Goal: Book appointment/travel/reservation

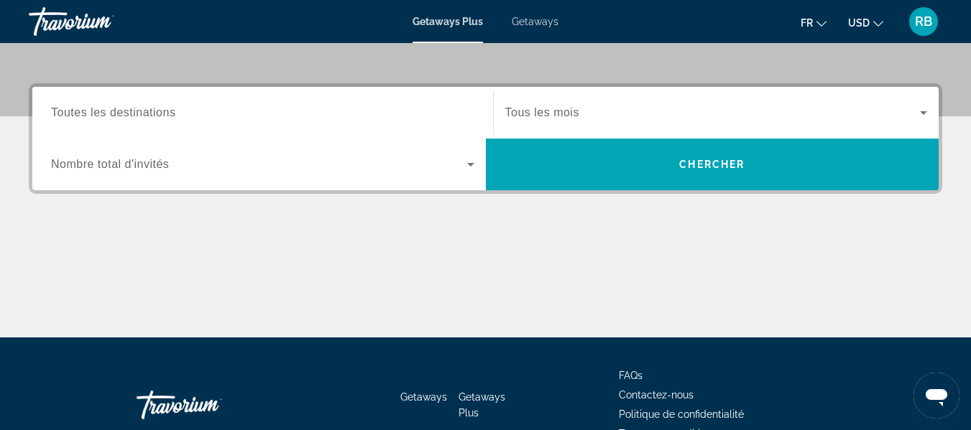
scroll to position [316, 0]
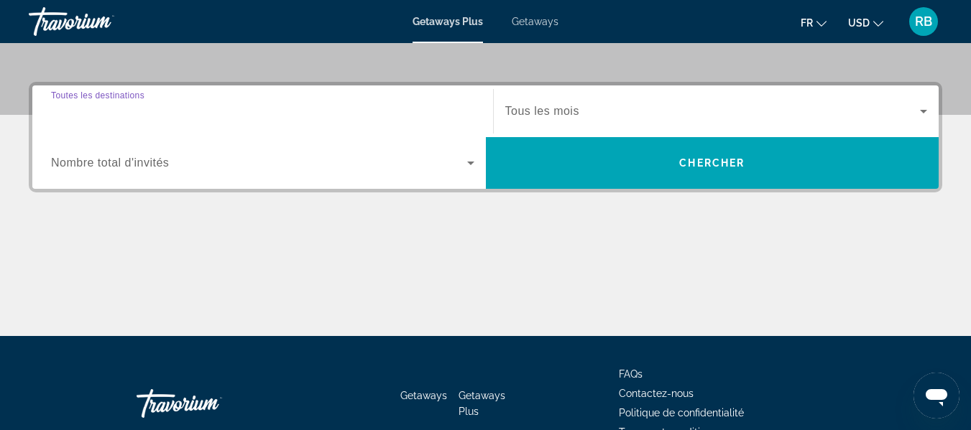
click at [374, 115] on input "Destination Toutes les destinations" at bounding box center [262, 111] width 423 height 17
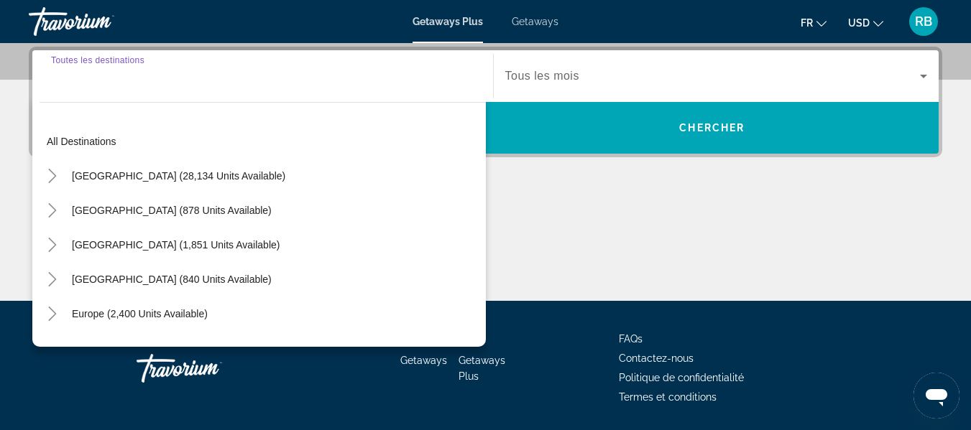
click at [193, 82] on input "Destination Toutes les destinations" at bounding box center [262, 76] width 423 height 17
click at [57, 281] on icon "Toggle Caribbean & Atlantic Islands (840 units available)" at bounding box center [52, 279] width 14 height 14
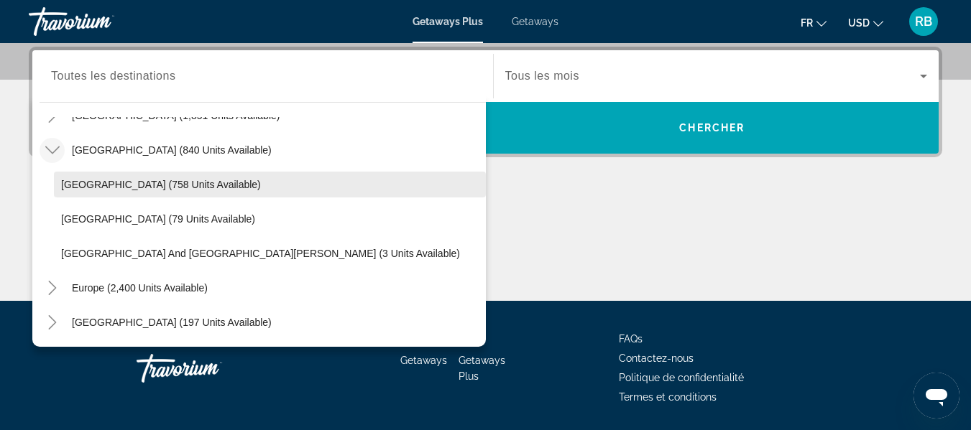
scroll to position [159, 0]
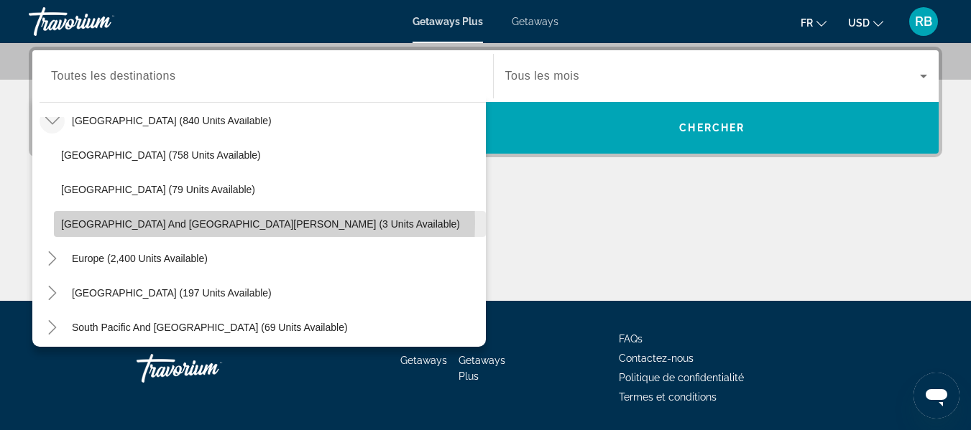
click at [188, 223] on span "[GEOGRAPHIC_DATA] and [GEOGRAPHIC_DATA][PERSON_NAME] (3 units available)" at bounding box center [260, 223] width 399 height 11
type input "**********"
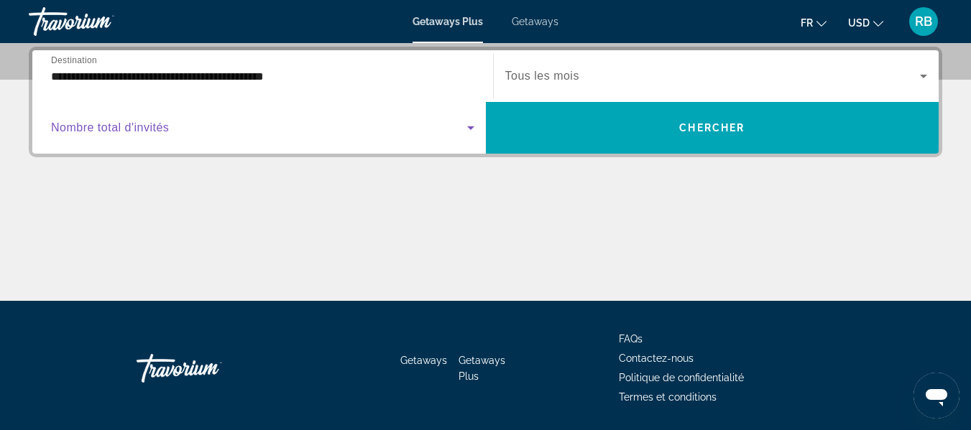
click at [340, 123] on span "Search widget" at bounding box center [259, 127] width 416 height 17
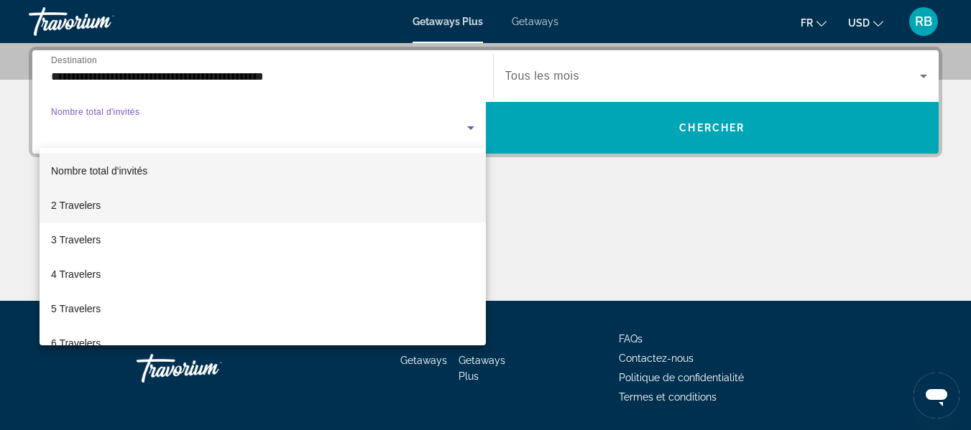
scroll to position [55, 0]
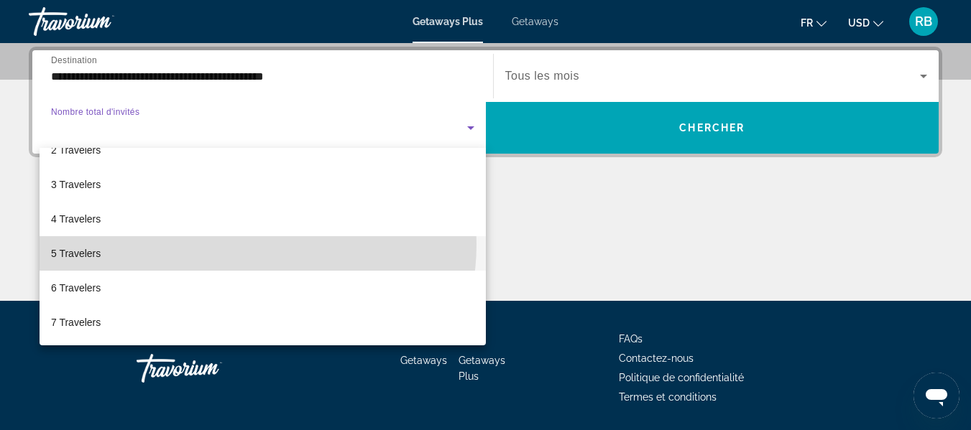
click at [241, 244] on mat-option "5 Travelers" at bounding box center [263, 253] width 446 height 34
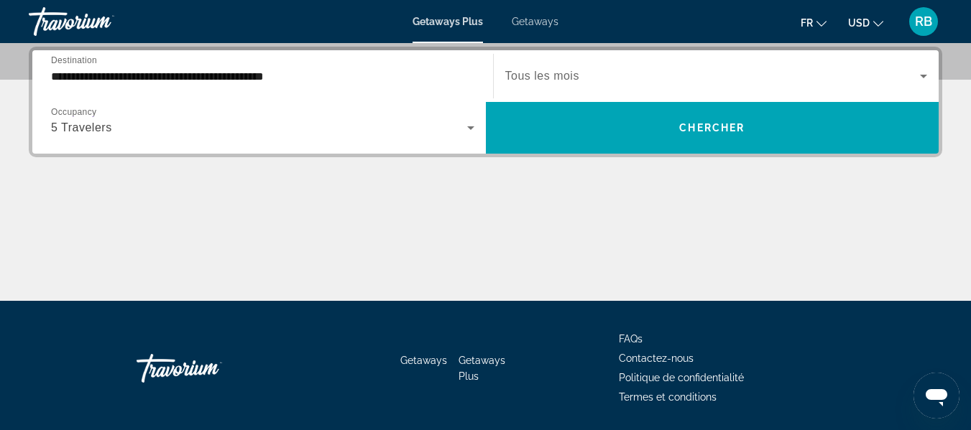
click at [608, 65] on div "Search widget" at bounding box center [716, 76] width 422 height 40
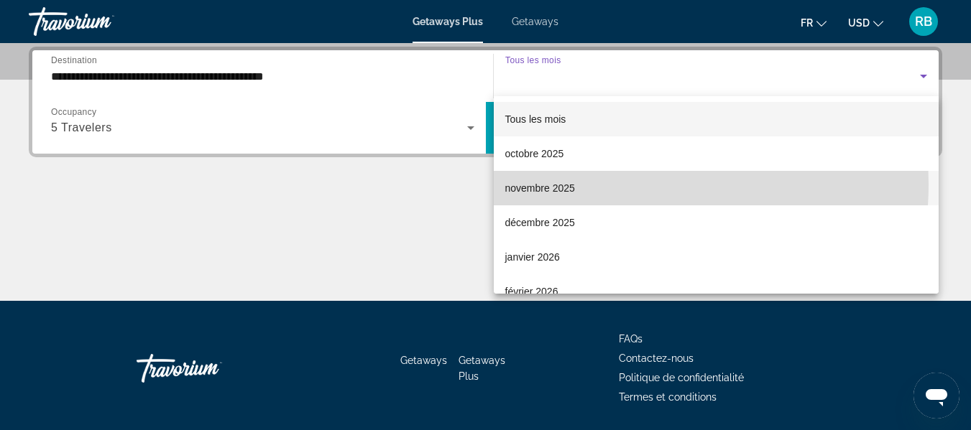
click at [574, 184] on span "novembre 2025" at bounding box center [540, 188] width 70 height 17
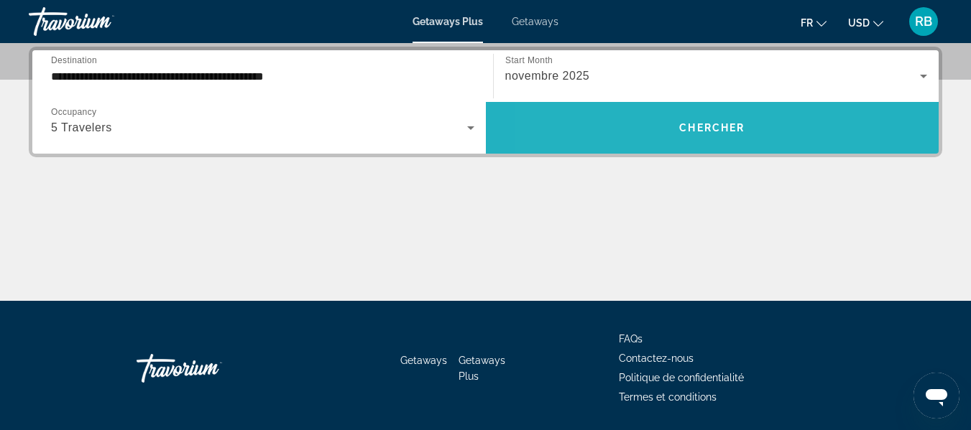
click at [636, 134] on span "Search widget" at bounding box center [712, 128] width 453 height 34
